Goal: Transaction & Acquisition: Purchase product/service

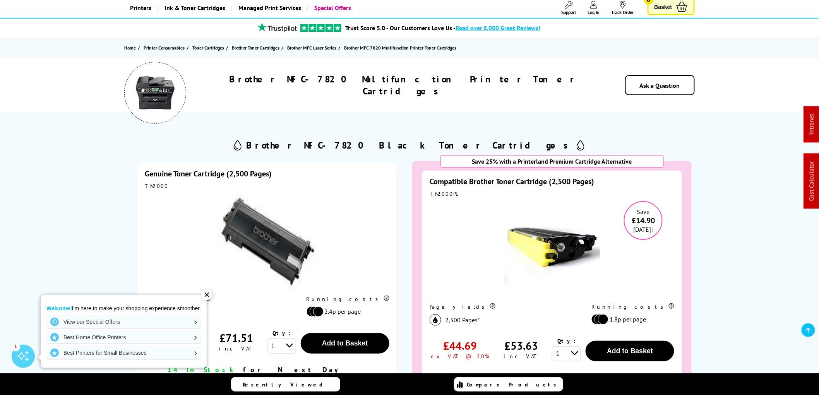
scroll to position [129, 0]
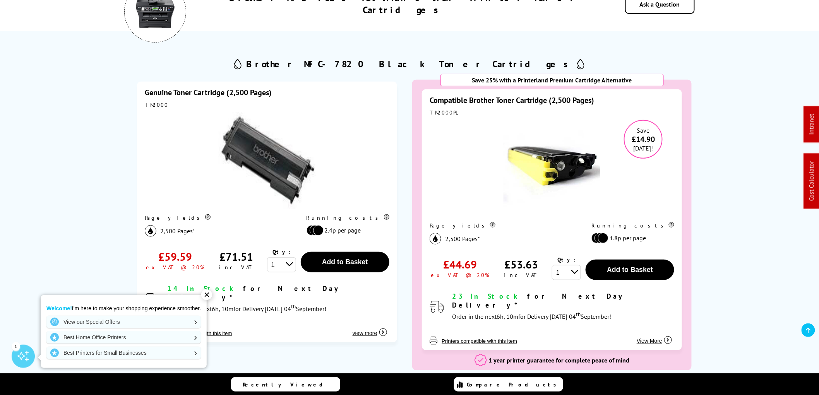
click at [210, 293] on div "✕" at bounding box center [206, 295] width 11 height 11
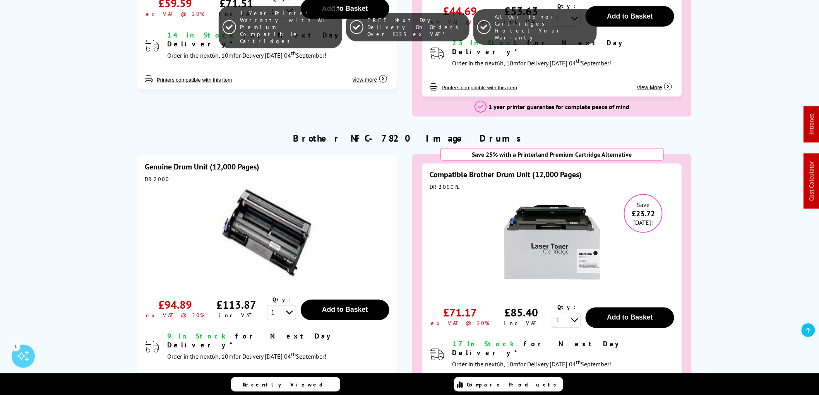
scroll to position [387, 0]
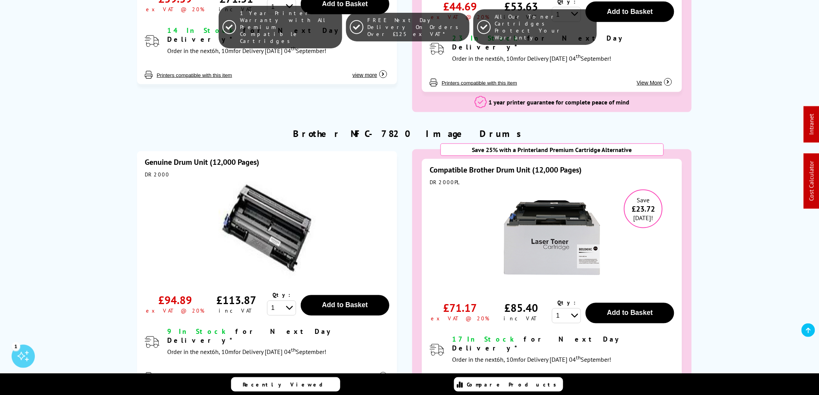
click at [566, 243] on img at bounding box center [552, 238] width 97 height 97
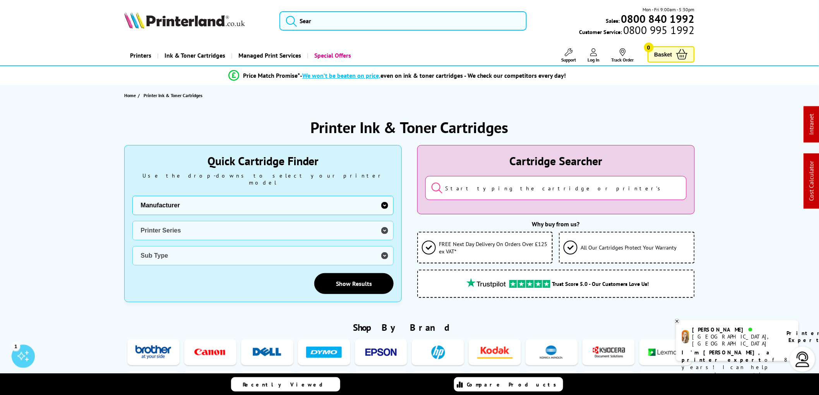
click at [386, 197] on select "Manufacturer Brother Canon Cubify Dell Dymo Epson HP Kodak Konica Minolta Kyoce…" at bounding box center [262, 205] width 261 height 19
select select "11997"
click at [132, 196] on select "Manufacturer Brother Canon Cubify Dell Dymo Epson HP Kodak Konica Minolta Kyoce…" at bounding box center [262, 205] width 261 height 19
click at [385, 221] on select "Printer Series DCP Inkjet Series FAX Inkjet Series HL Inkjet Series MFC Inkjet …" at bounding box center [262, 230] width 261 height 19
select select "32910"
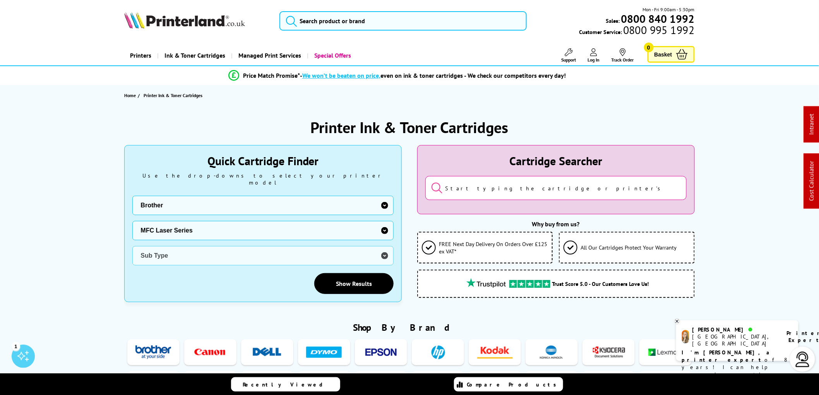
click at [132, 221] on select "Printer Series DCP Inkjet Series FAX Inkjet Series HL Inkjet Series MFC Inkjet …" at bounding box center [262, 230] width 261 height 19
click at [381, 249] on select "Sub Type Brother MFC-1810 Brother MFC-1910W Brother MFC-4800 Brother MFC-7225 B…" at bounding box center [262, 255] width 261 height 19
select select "33052"
click at [132, 246] on select "Sub Type Brother MFC-1810 Brother MFC-1910W Brother MFC-4800 Brother MFC-7225 B…" at bounding box center [262, 255] width 261 height 19
click at [361, 273] on link "Show Results" at bounding box center [353, 283] width 79 height 21
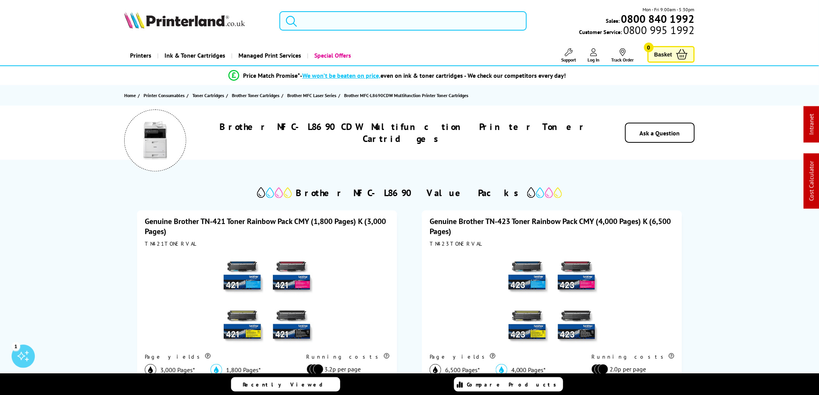
click at [316, 21] on input "search" at bounding box center [403, 20] width 247 height 19
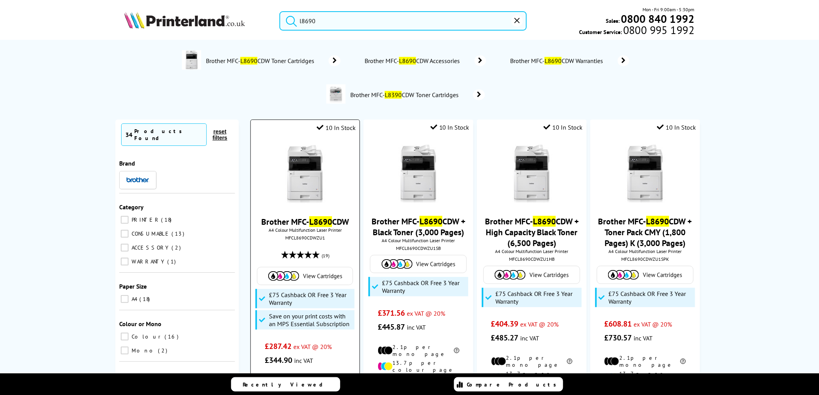
type input "l8690"
click at [300, 168] on img at bounding box center [305, 174] width 58 height 58
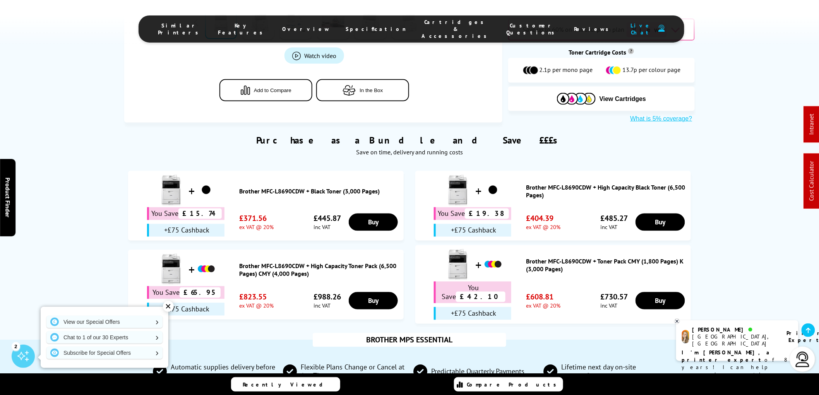
scroll to position [344, 0]
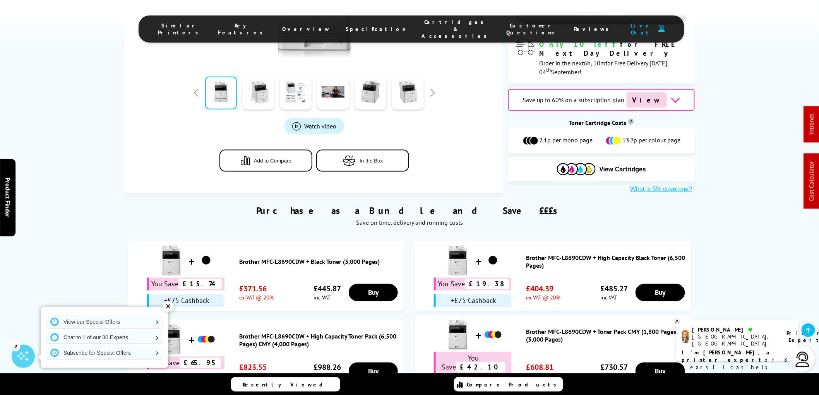
click at [426, 28] on span "Cartridges & Accessories" at bounding box center [456, 29] width 69 height 21
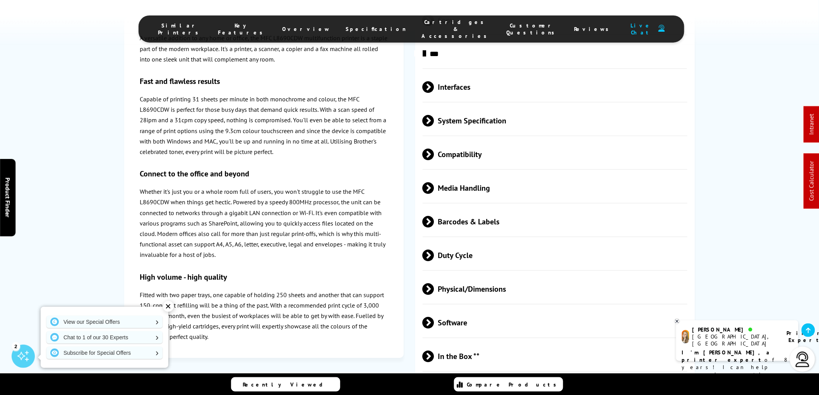
scroll to position [2525, 0]
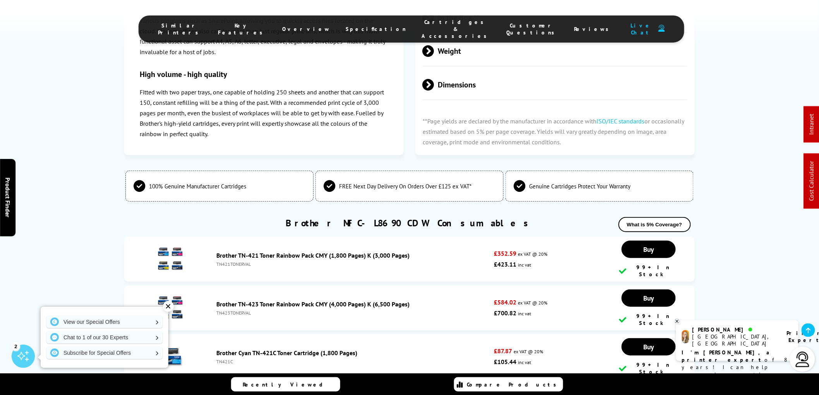
click at [168, 307] on div "✕" at bounding box center [168, 306] width 11 height 11
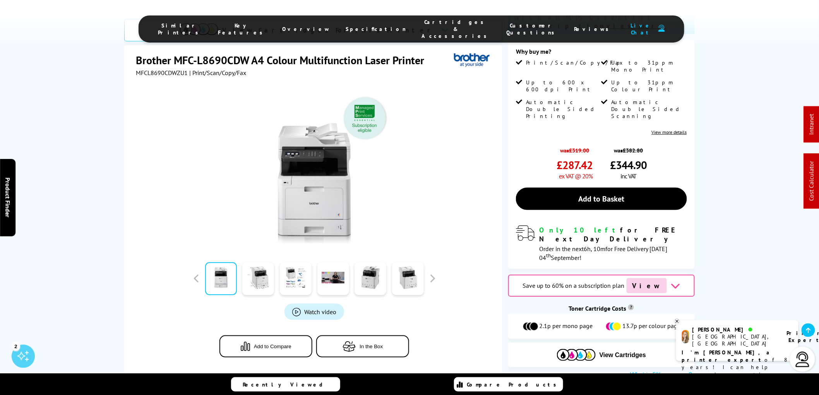
scroll to position [0, 0]
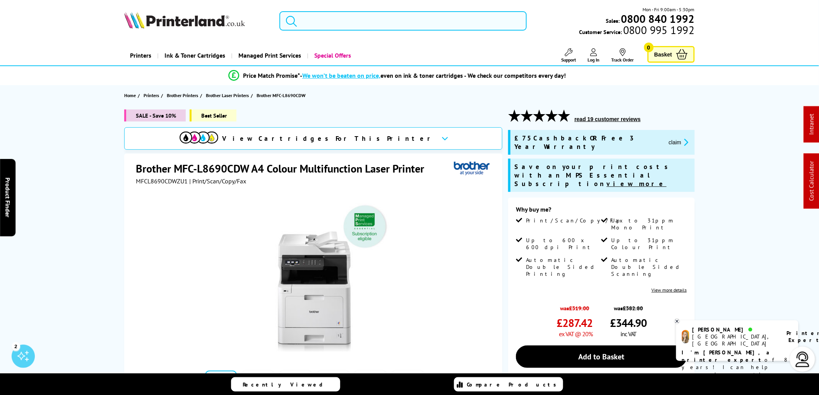
click at [331, 17] on input "search" at bounding box center [403, 20] width 247 height 19
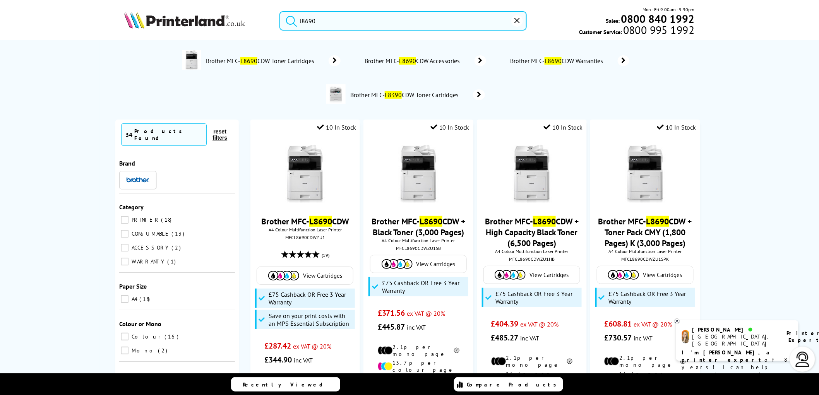
drag, startPoint x: 337, startPoint y: 21, endPoint x: 266, endPoint y: 24, distance: 71.7
click at [266, 24] on div "l8690 Mon - Fri 9:00am - 5:30pm Sales: 0800 840 1992 Customer Service: 0800 995…" at bounding box center [409, 23] width 619 height 34
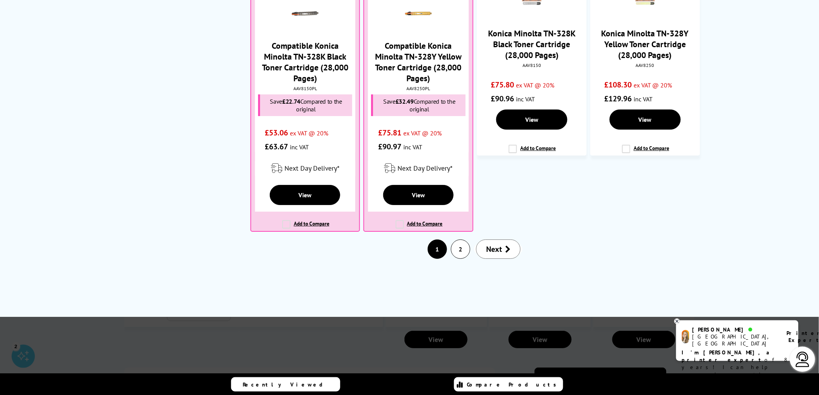
scroll to position [989, 0]
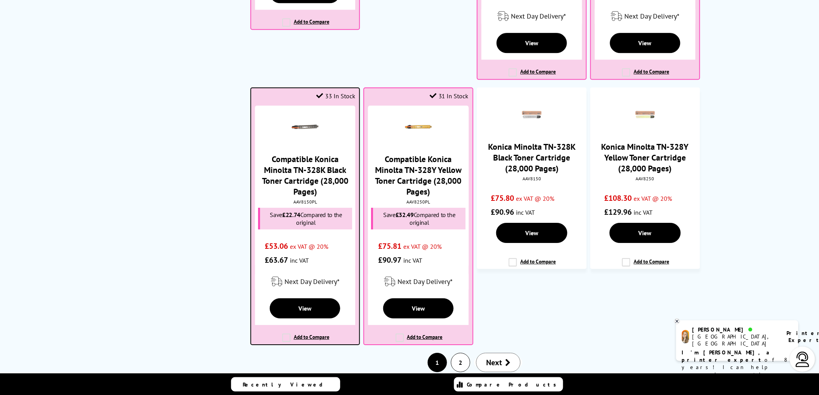
type input "tn328"
drag, startPoint x: 316, startPoint y: 188, endPoint x: 292, endPoint y: 187, distance: 24.8
click at [292, 199] on div "AAV8150PL" at bounding box center [305, 202] width 96 height 6
copy div "AAV8150PL"
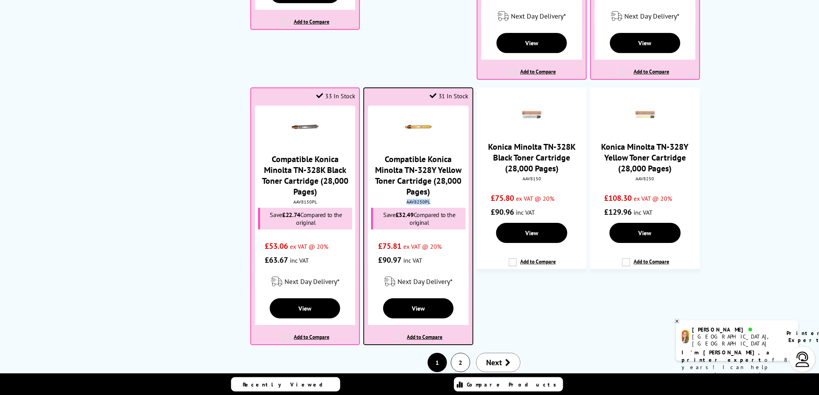
drag, startPoint x: 430, startPoint y: 187, endPoint x: 406, endPoint y: 188, distance: 24.8
click at [406, 199] on div "AAV8250PL" at bounding box center [418, 202] width 96 height 6
copy div "AAV8250PL"
